Goal: Navigation & Orientation: Find specific page/section

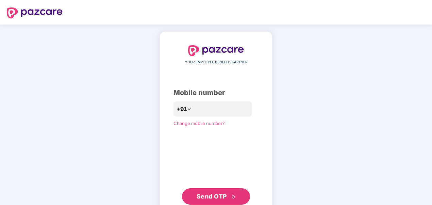
click at [217, 195] on span "Send OTP" at bounding box center [211, 195] width 30 height 7
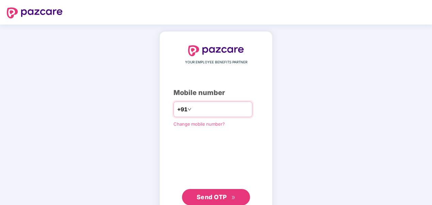
click at [193, 111] on input "**********" at bounding box center [221, 109] width 56 height 11
type input "**********"
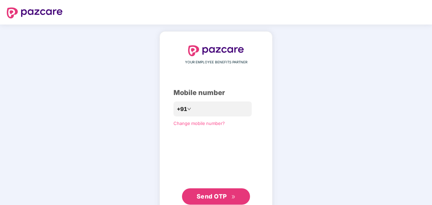
click at [220, 198] on span "Send OTP" at bounding box center [211, 195] width 30 height 7
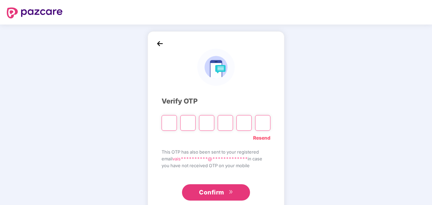
type input "*"
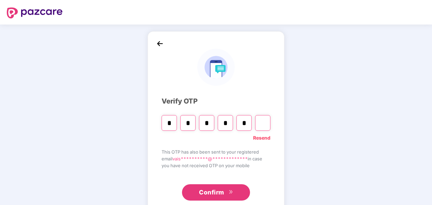
type input "*"
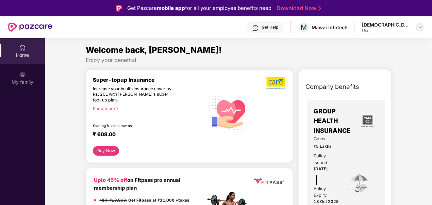
click at [420, 28] on img at bounding box center [419, 26] width 5 height 5
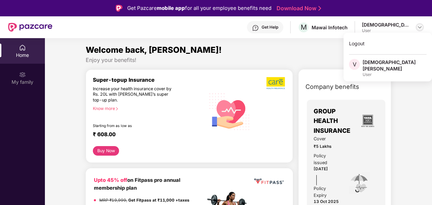
click at [420, 28] on img at bounding box center [419, 26] width 5 height 5
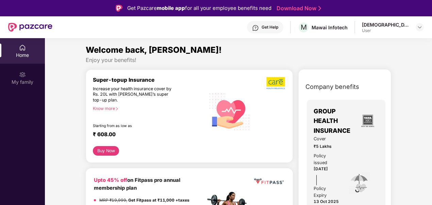
click at [332, 121] on span "GROUP HEALTH INSURANCE" at bounding box center [334, 120] width 43 height 29
click at [368, 119] on img at bounding box center [367, 120] width 18 height 18
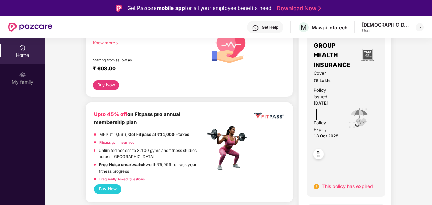
scroll to position [34, 0]
